Goal: Navigation & Orientation: Find specific page/section

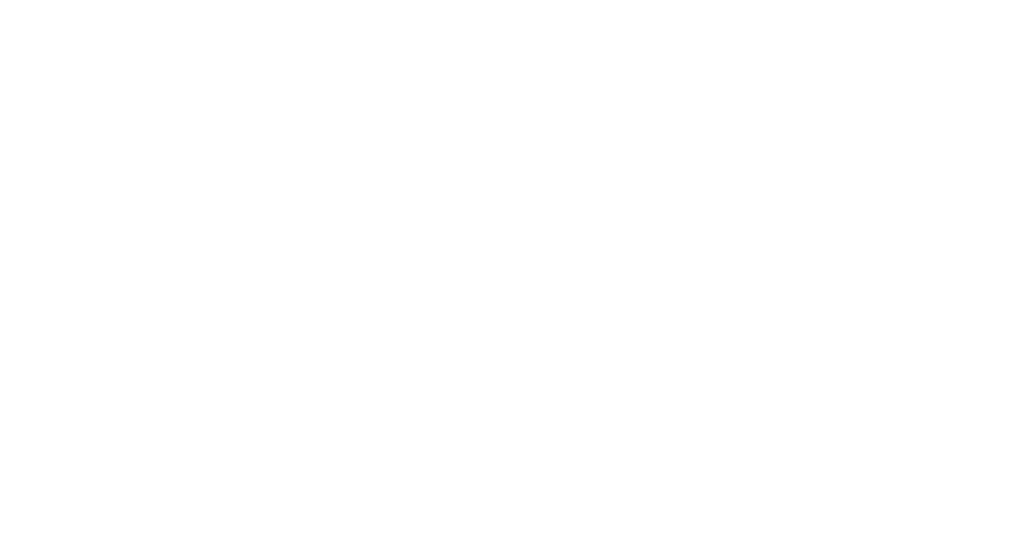
click at [1020, 60] on body at bounding box center [510, 275] width 1021 height 551
click at [1018, 106] on body at bounding box center [510, 275] width 1021 height 551
click at [1020, 21] on body at bounding box center [510, 275] width 1021 height 551
click at [1020, 268] on body at bounding box center [510, 275] width 1021 height 551
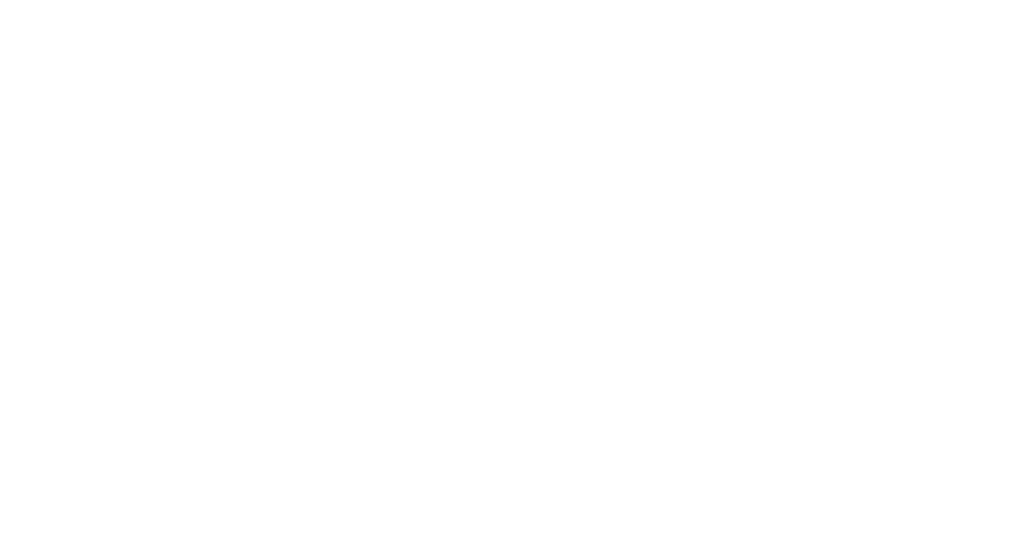
click at [1020, 225] on body at bounding box center [510, 275] width 1021 height 551
click at [1020, 141] on body at bounding box center [510, 275] width 1021 height 551
click at [1020, 172] on body at bounding box center [510, 275] width 1021 height 551
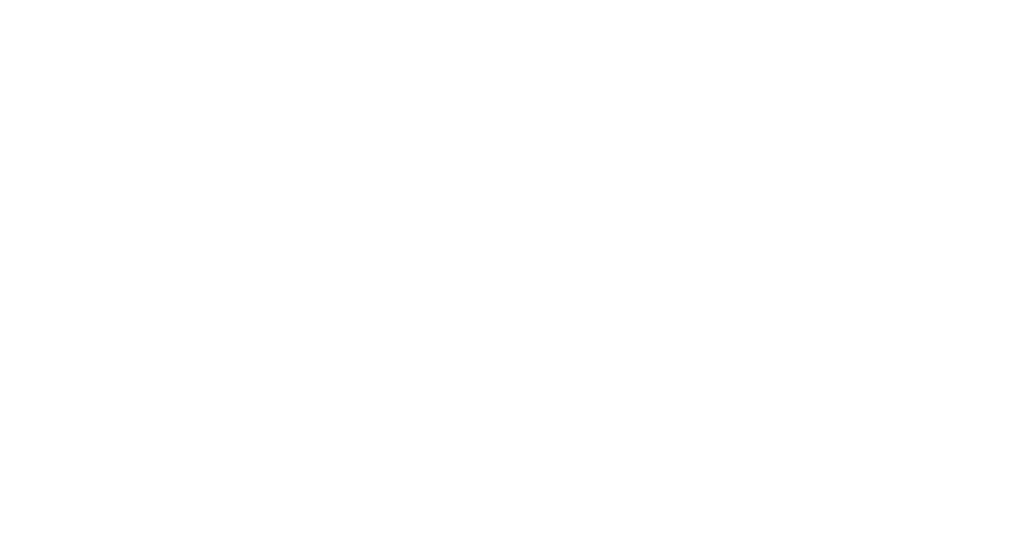
click at [1020, 209] on body at bounding box center [510, 275] width 1021 height 551
click at [1020, 258] on body at bounding box center [510, 275] width 1021 height 551
click at [1020, 288] on body at bounding box center [510, 275] width 1021 height 551
click at [1020, 286] on body at bounding box center [510, 275] width 1021 height 551
click at [862, 157] on body at bounding box center [510, 275] width 1021 height 551
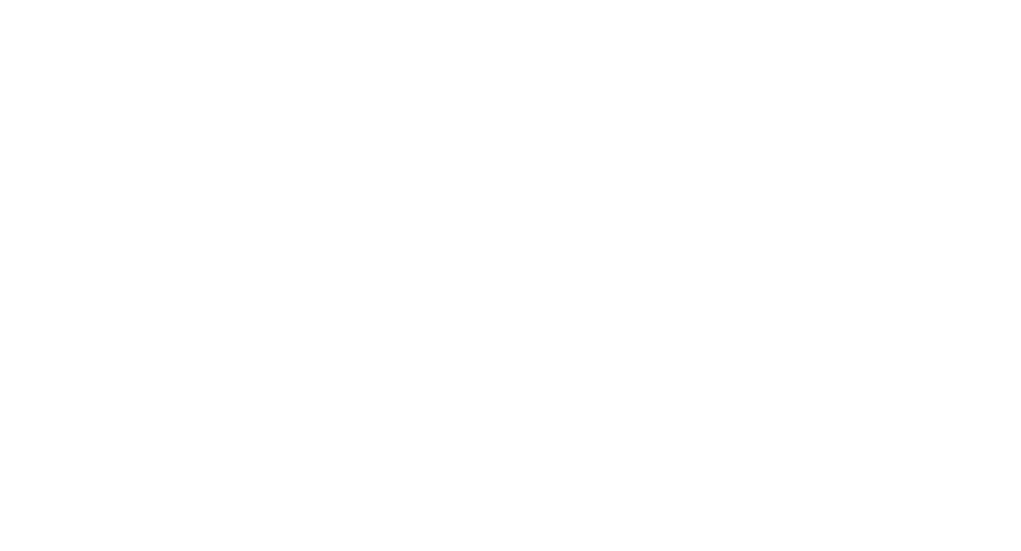
click at [1020, 157] on body at bounding box center [510, 275] width 1021 height 551
click at [508, 286] on body at bounding box center [510, 275] width 1021 height 551
click at [1020, 367] on body at bounding box center [510, 275] width 1021 height 551
click at [604, 306] on body at bounding box center [510, 275] width 1021 height 551
click at [1020, 300] on body at bounding box center [510, 275] width 1021 height 551
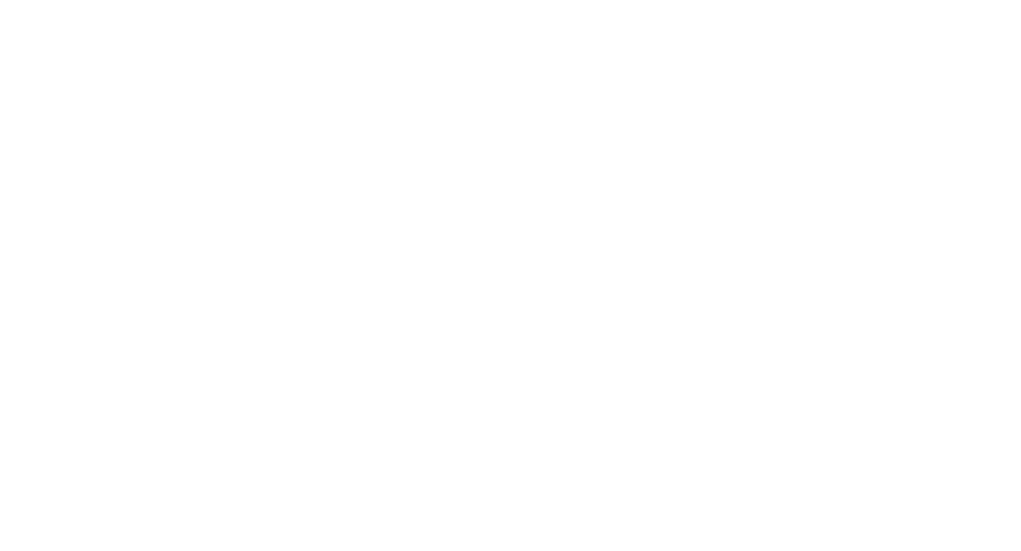
click at [1020, 300] on body at bounding box center [510, 275] width 1021 height 551
click at [1020, 448] on body at bounding box center [510, 275] width 1021 height 551
click at [1020, 551] on body at bounding box center [510, 275] width 1021 height 551
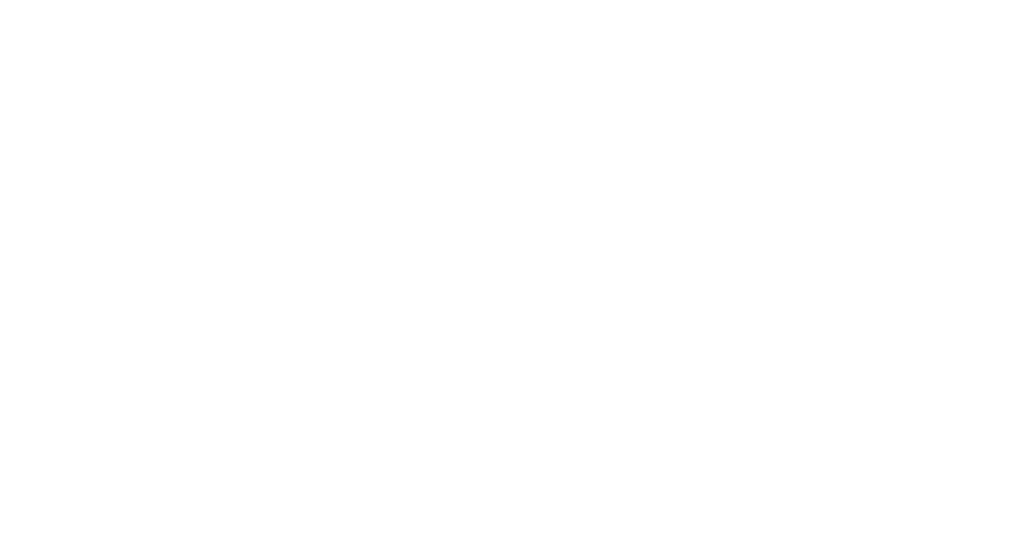
click at [1020, 551] on body at bounding box center [510, 275] width 1021 height 551
click at [526, 540] on body at bounding box center [510, 275] width 1021 height 551
click at [675, 551] on body at bounding box center [510, 275] width 1021 height 551
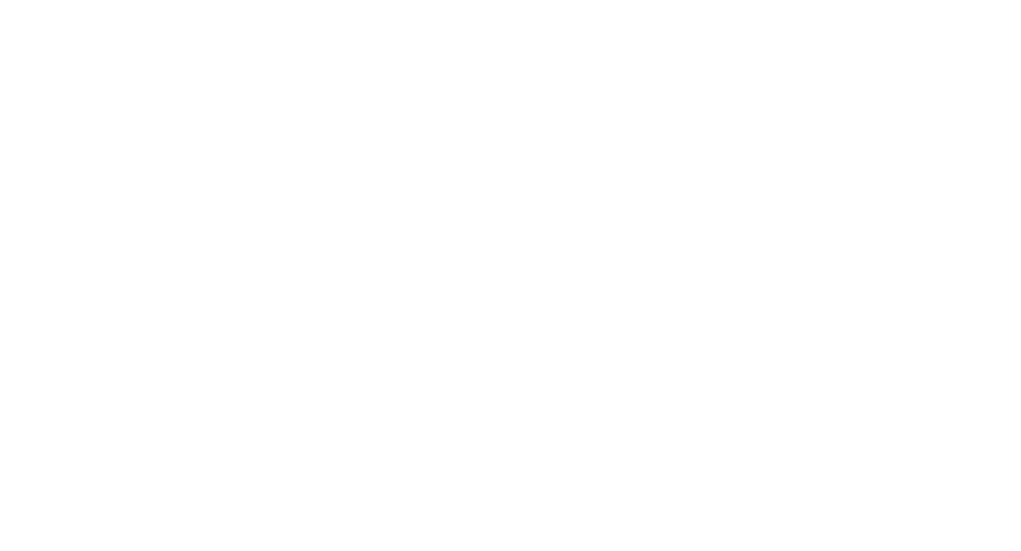
click at [977, 498] on body at bounding box center [510, 275] width 1021 height 551
click at [1020, 491] on body at bounding box center [510, 275] width 1021 height 551
click at [1012, 528] on body at bounding box center [510, 275] width 1021 height 551
click at [1020, 551] on body at bounding box center [510, 275] width 1021 height 551
click at [1020, 346] on body at bounding box center [510, 275] width 1021 height 551
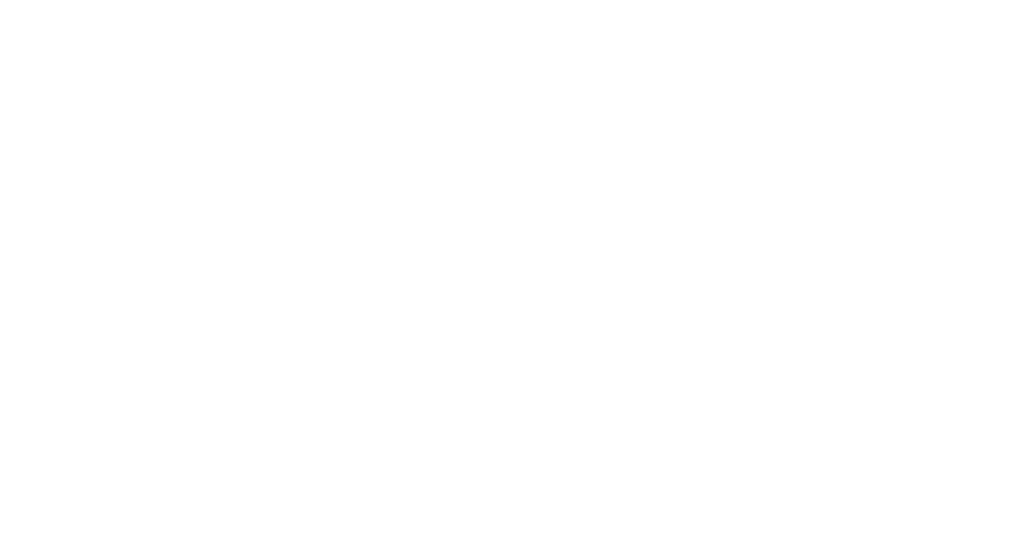
click at [972, 551] on body at bounding box center [510, 275] width 1021 height 551
click at [1020, 551] on body at bounding box center [510, 275] width 1021 height 551
click at [1020, 500] on body at bounding box center [510, 275] width 1021 height 551
click at [1020, 240] on body at bounding box center [510, 275] width 1021 height 551
click at [1020, 533] on body at bounding box center [510, 275] width 1021 height 551
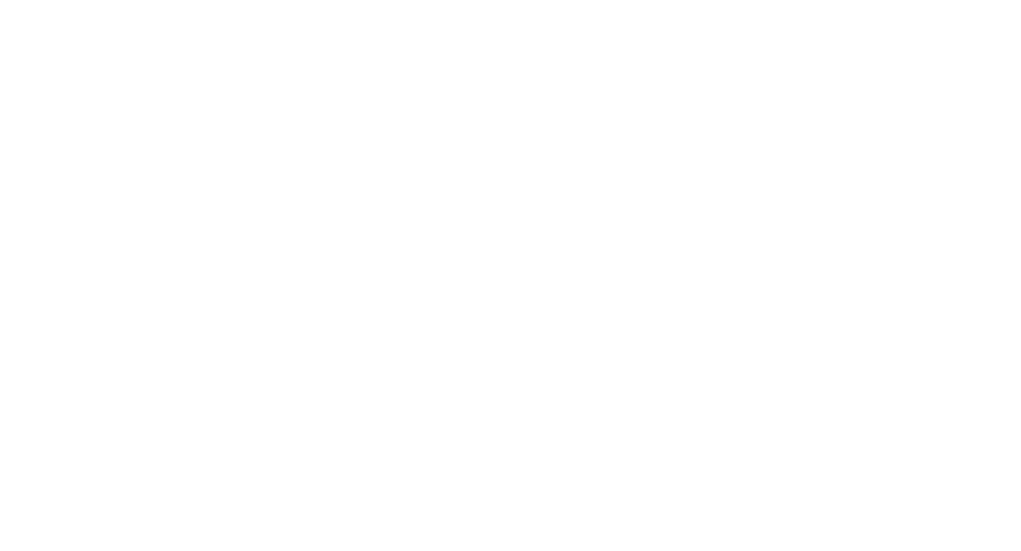
click at [1020, 533] on body at bounding box center [510, 275] width 1021 height 551
click at [1020, 133] on body at bounding box center [510, 275] width 1021 height 551
click at [1020, 140] on body at bounding box center [510, 275] width 1021 height 551
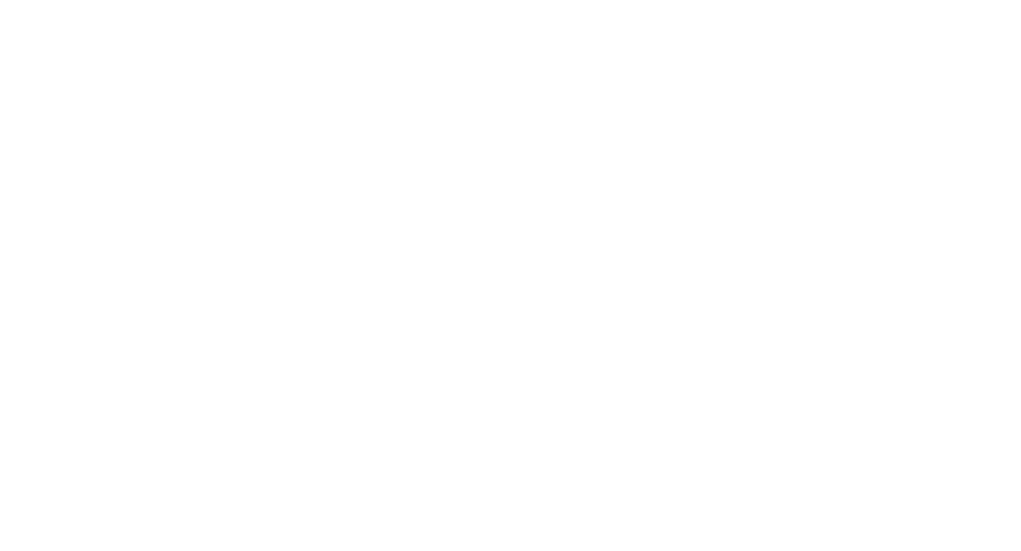
click at [1020, 47] on body at bounding box center [510, 275] width 1021 height 551
click at [700, 448] on body at bounding box center [510, 275] width 1021 height 551
click at [1020, 537] on body at bounding box center [510, 275] width 1021 height 551
click at [1020, 551] on body at bounding box center [510, 275] width 1021 height 551
